Goal: Find specific page/section: Find specific page/section

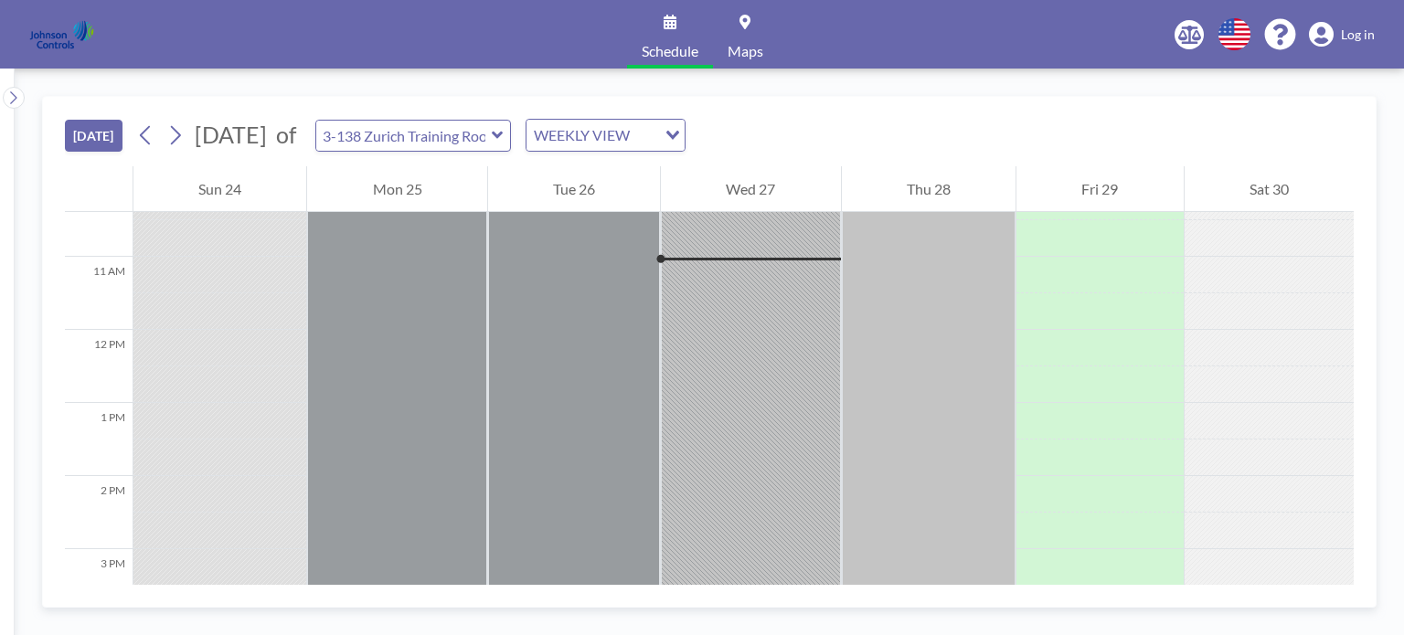
scroll to position [768, 0]
click at [1364, 36] on span "Log in" at bounding box center [1358, 35] width 34 height 16
click at [1365, 36] on span "Log in" at bounding box center [1358, 35] width 34 height 16
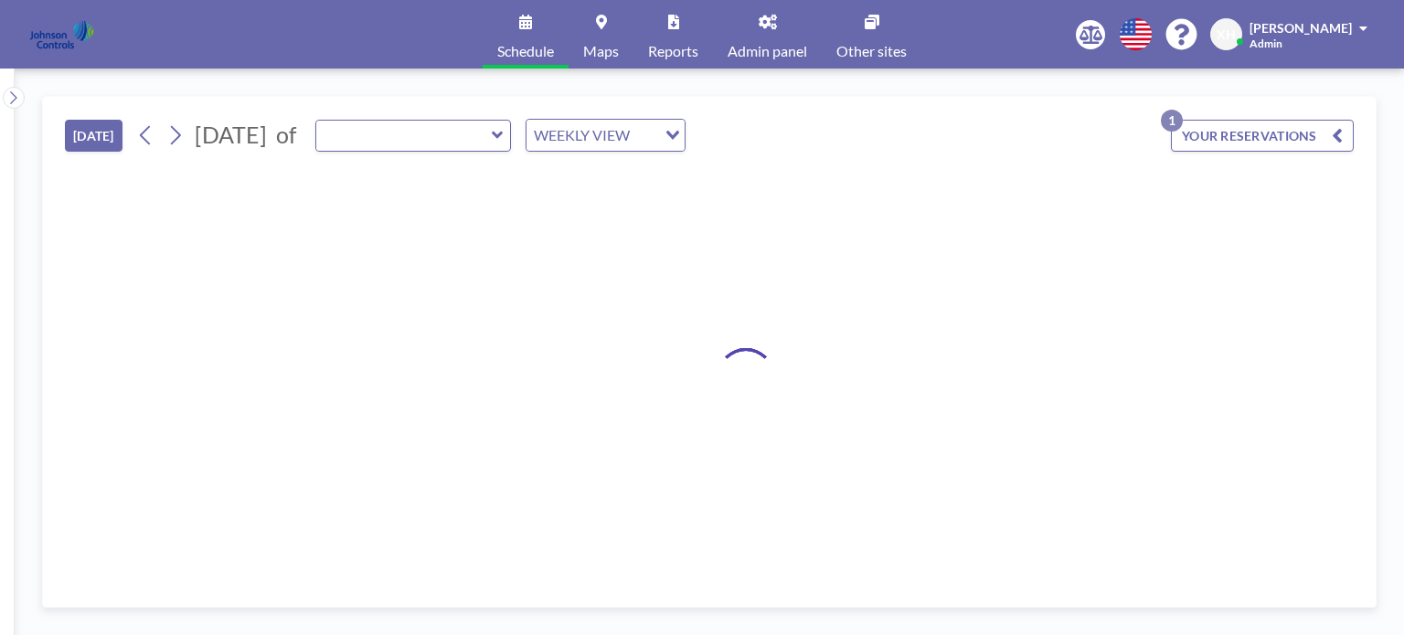
type input "3-138 Zurich Training Room"
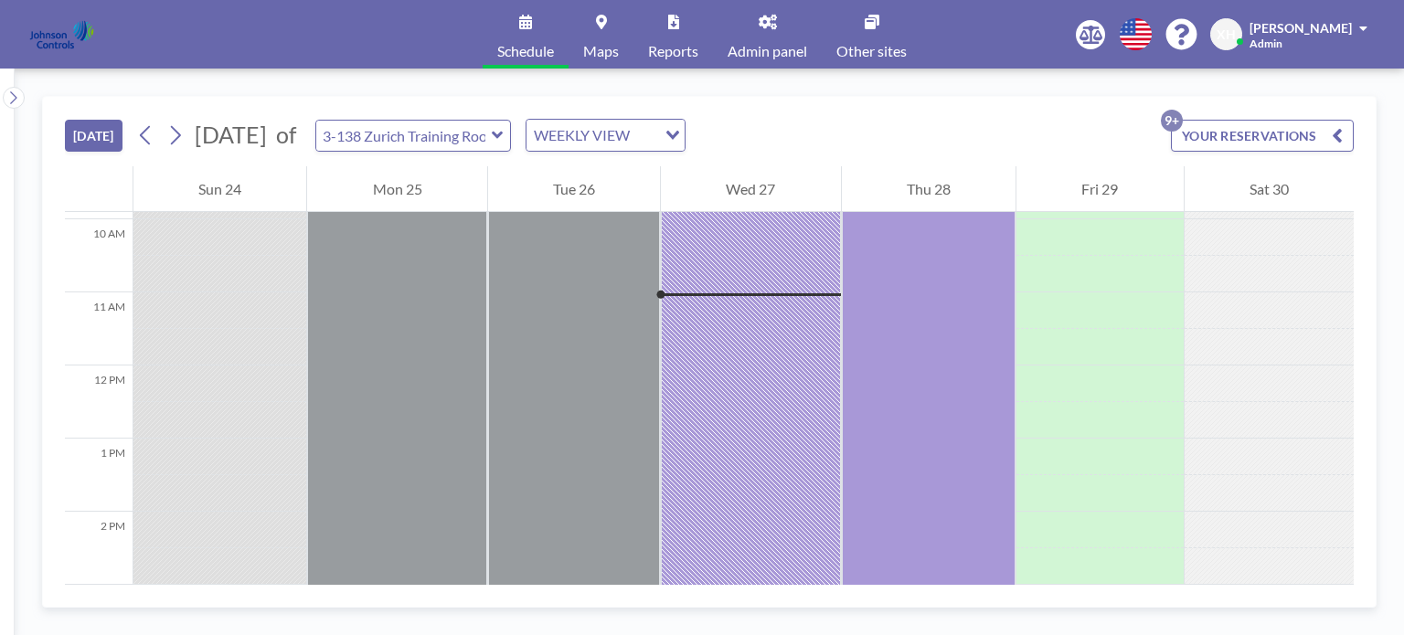
scroll to position [768, 0]
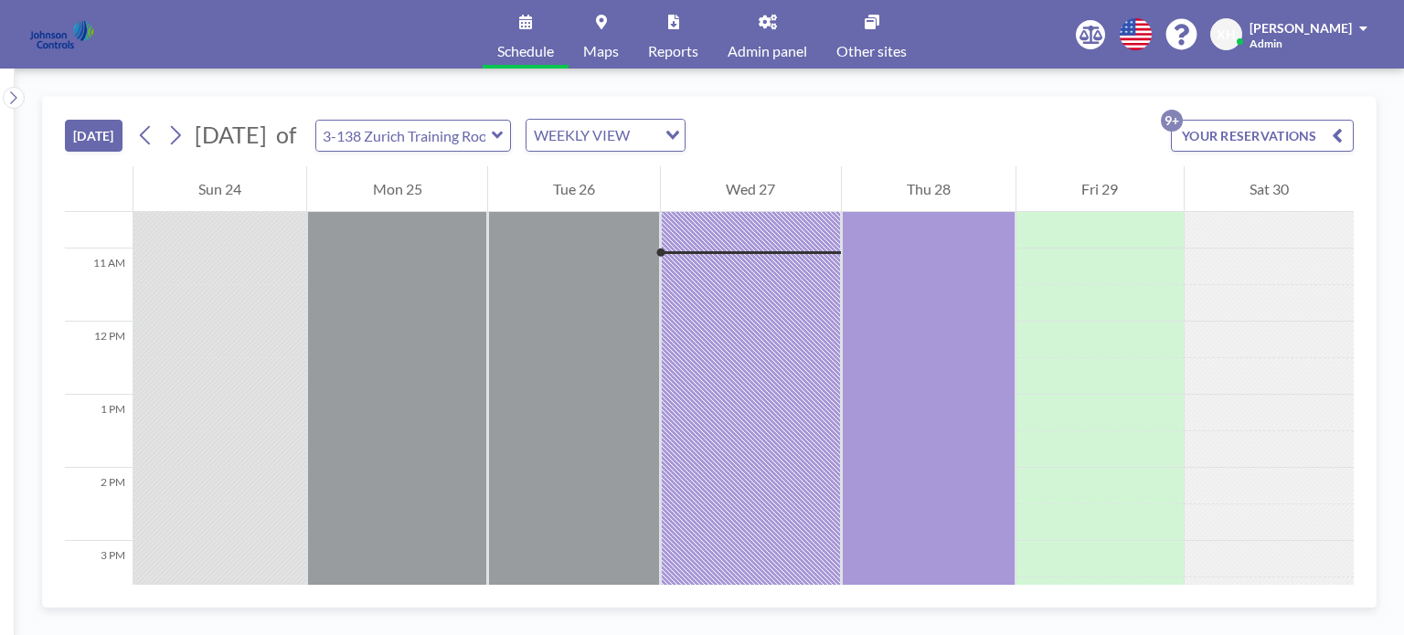
click at [875, 58] on span "Other sites" at bounding box center [871, 51] width 70 height 15
